Goal: Transaction & Acquisition: Purchase product/service

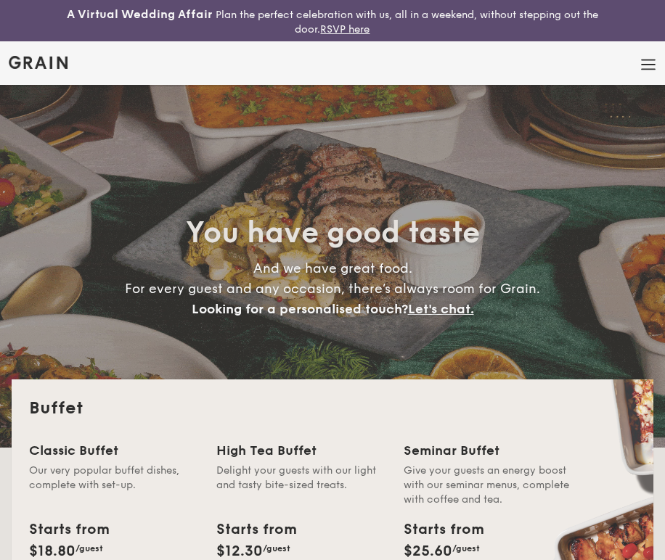
select select
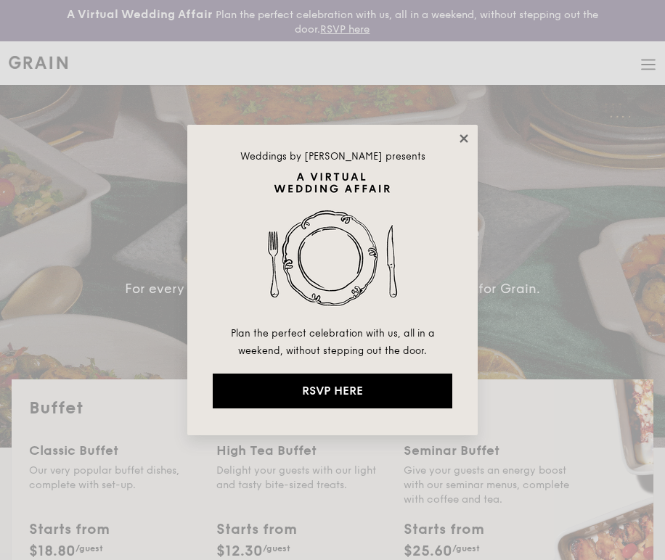
click at [466, 141] on icon at bounding box center [463, 138] width 8 height 8
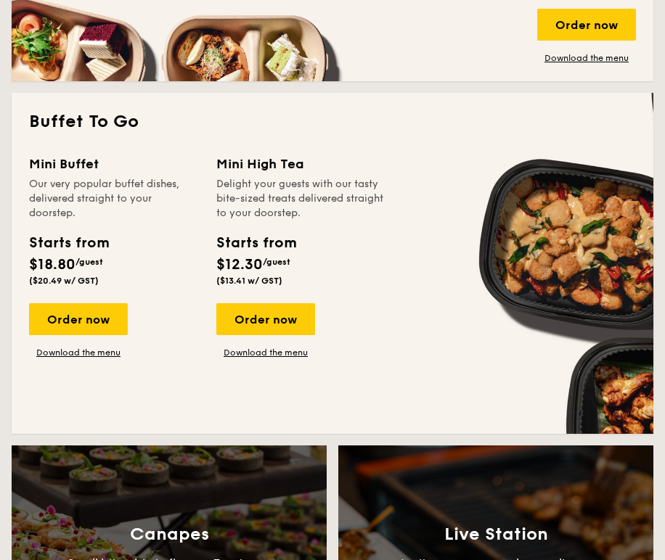
scroll to position [958, 0]
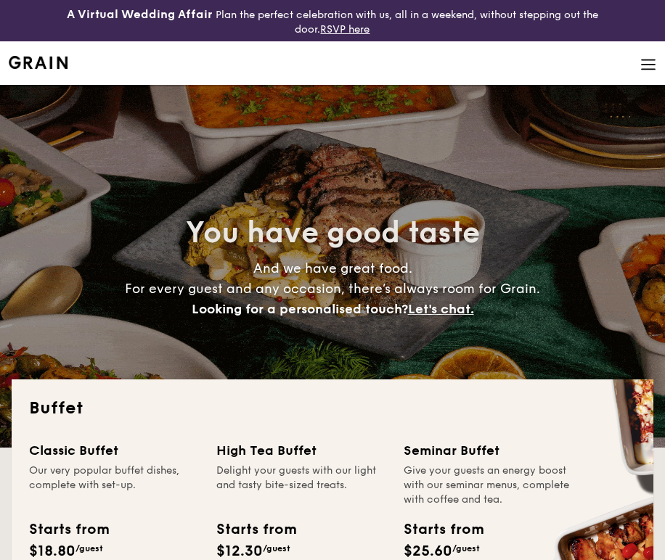
select select
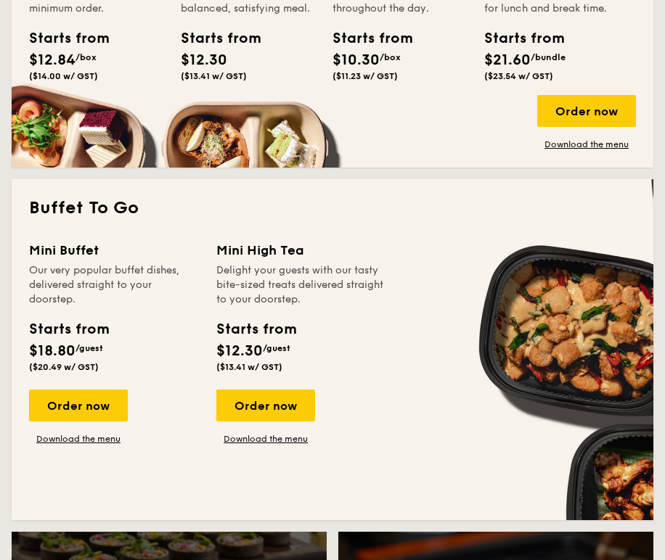
scroll to position [907, 0]
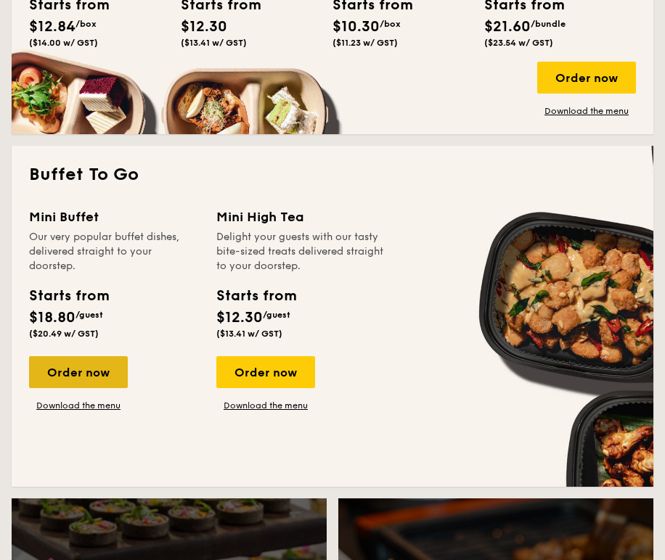
click at [80, 366] on div "Order now" at bounding box center [78, 372] width 99 height 32
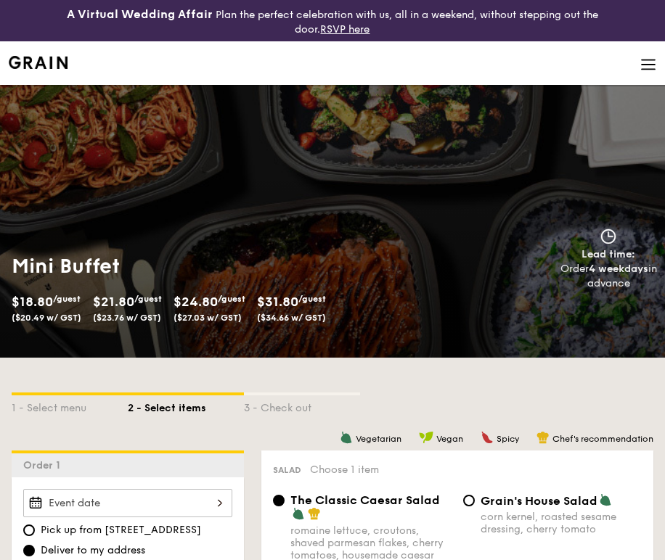
scroll to position [17, 0]
